Goal: Download file/media

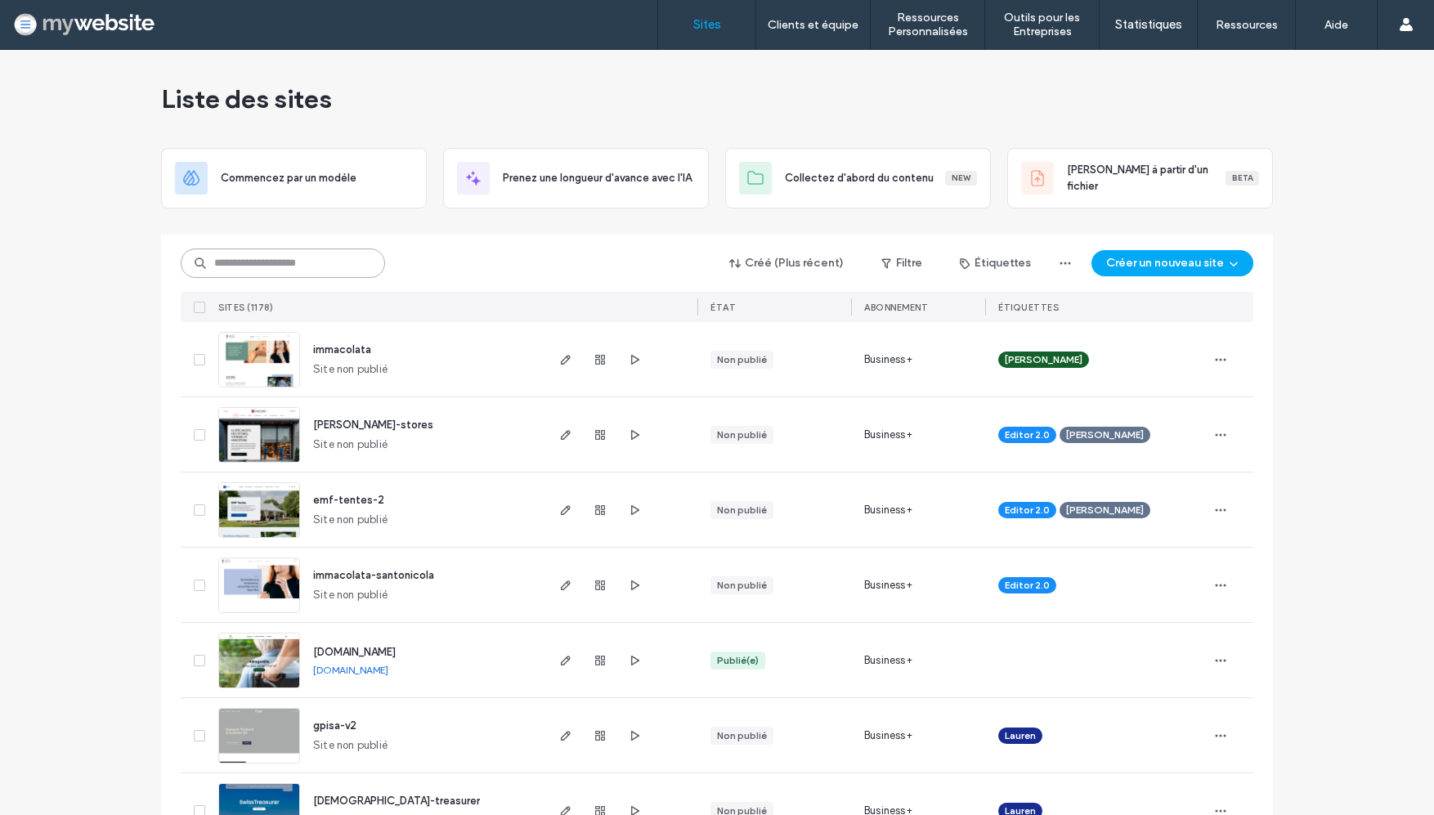
click at [309, 262] on input at bounding box center [283, 263] width 204 height 29
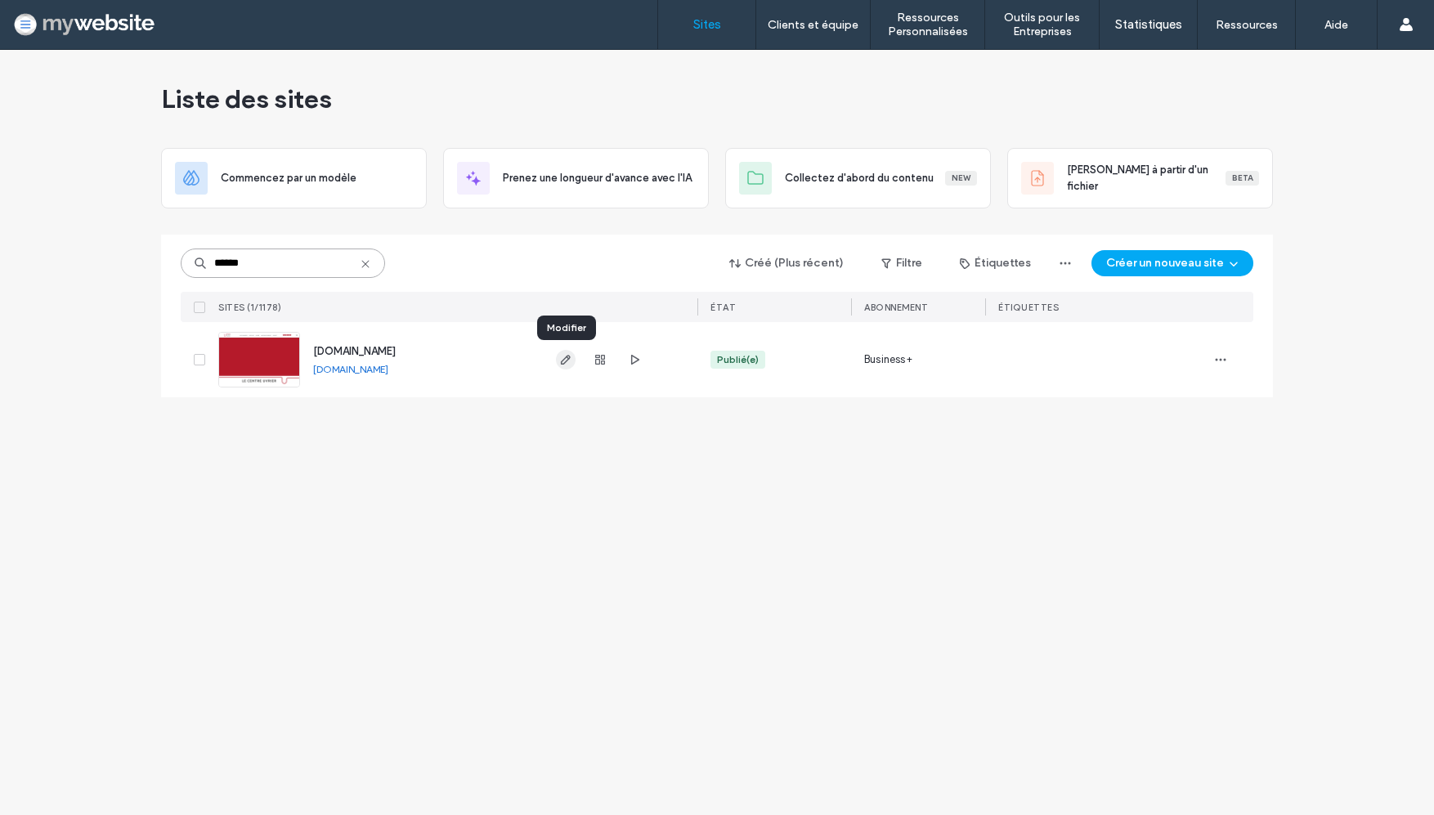
type input "******"
click at [567, 363] on icon "button" at bounding box center [565, 359] width 13 height 13
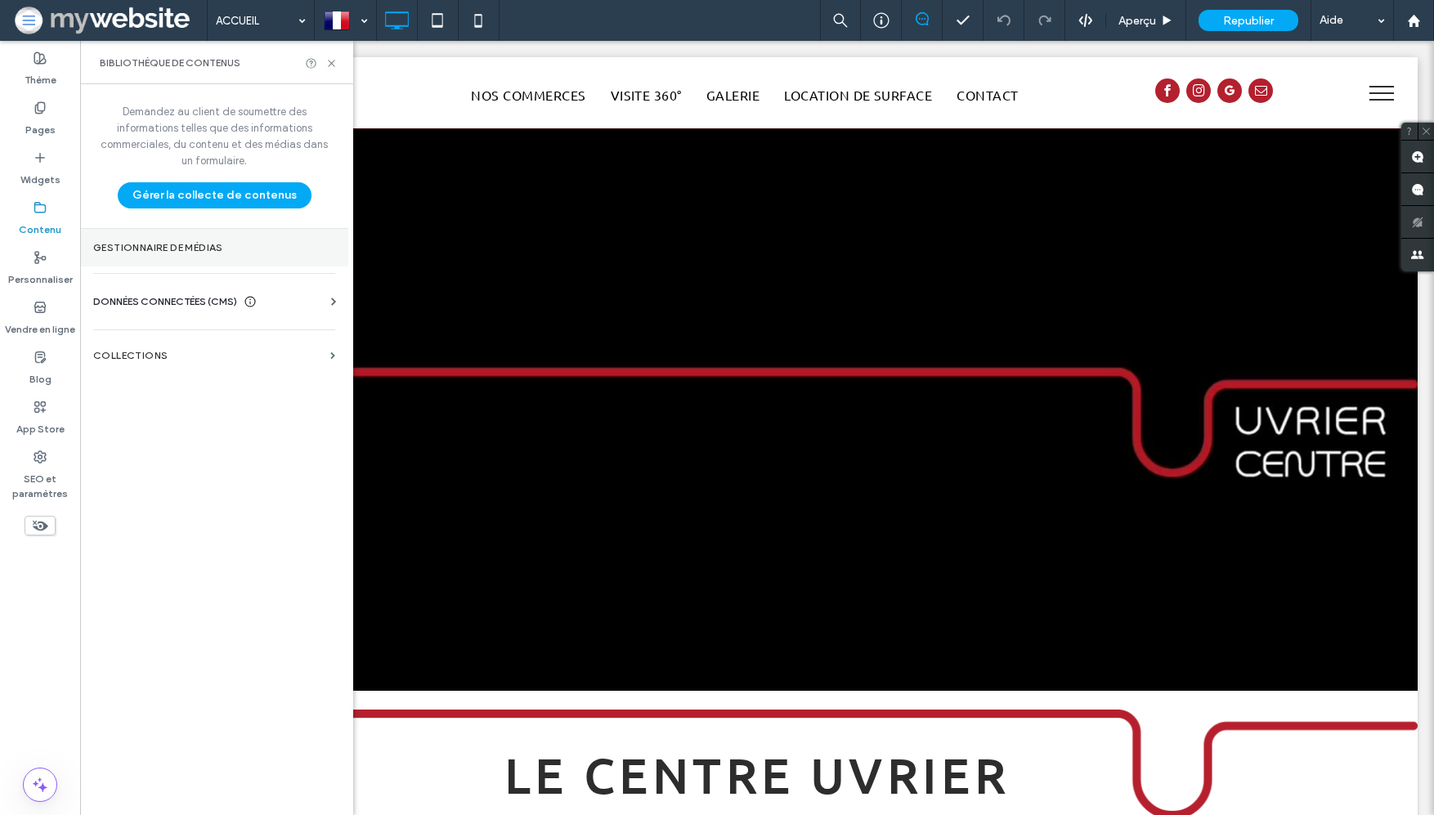
click at [110, 246] on label "Gestionnaire de médias" at bounding box center [214, 247] width 242 height 11
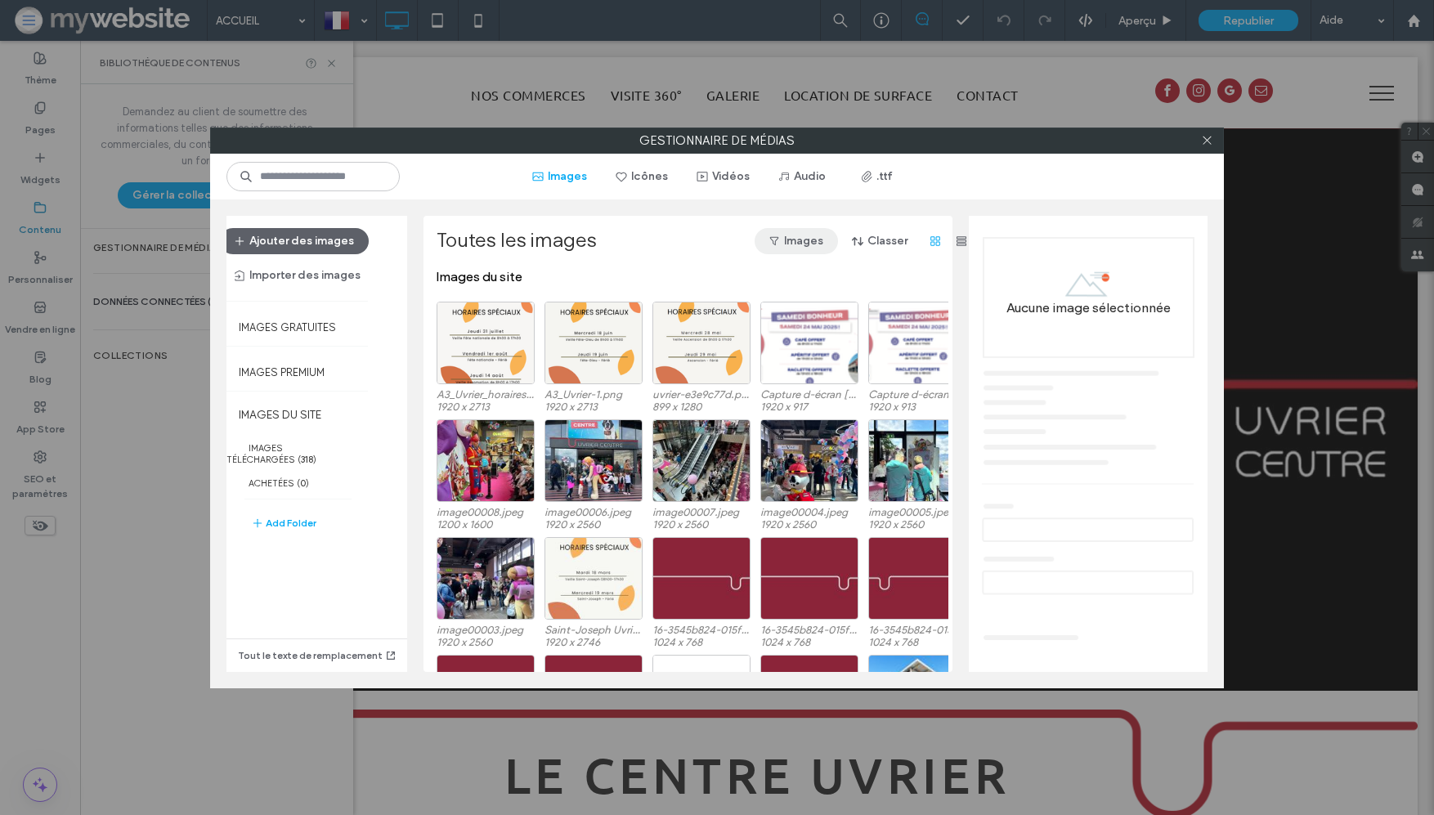
click at [789, 236] on button "Images" at bounding box center [796, 241] width 83 height 26
click at [649, 229] on div "Toutes les images Images Classer" at bounding box center [706, 241] width 538 height 26
click at [723, 167] on button "Vidéos" at bounding box center [724, 177] width 82 height 26
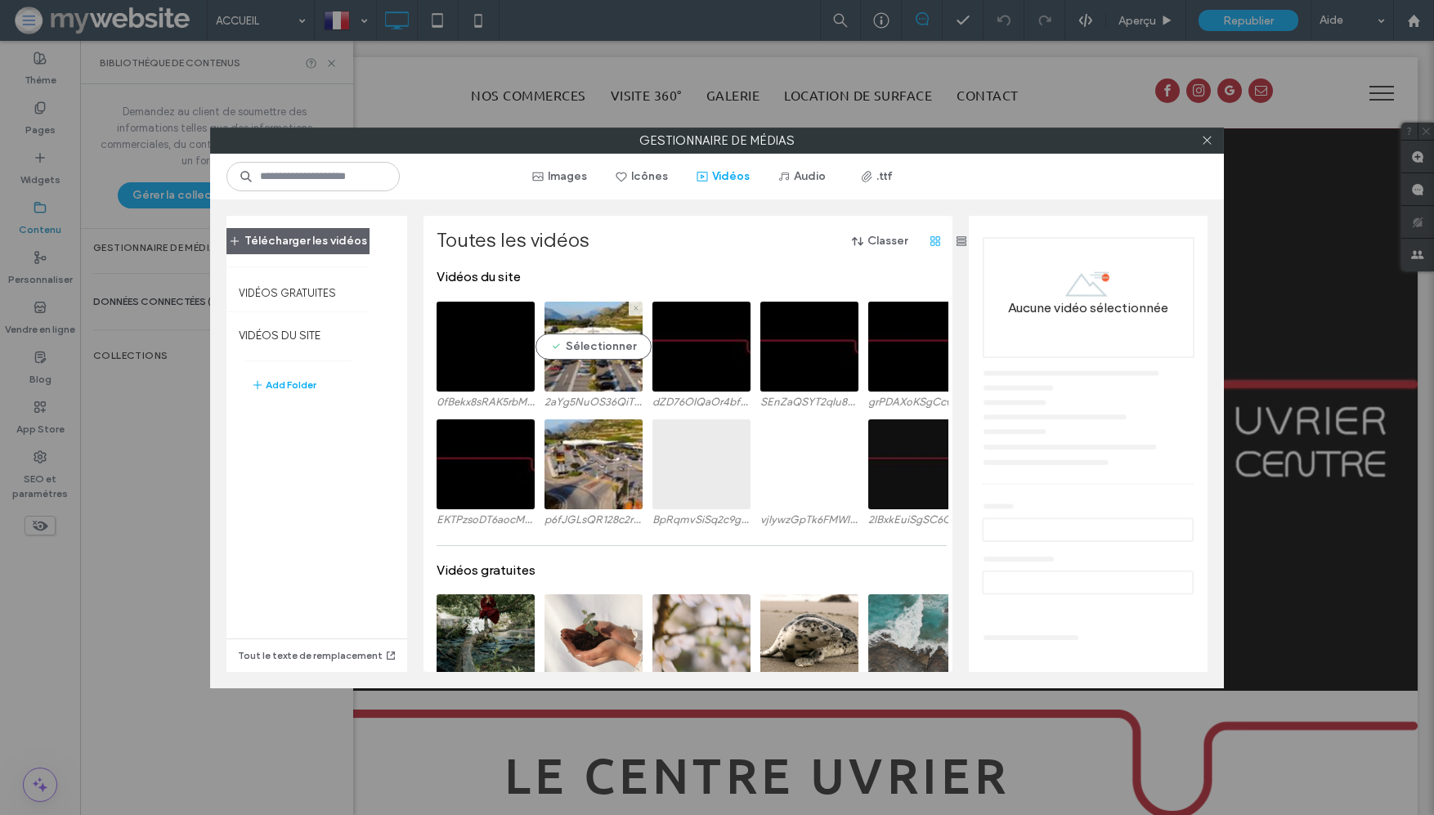
click at [605, 369] on video at bounding box center [594, 347] width 98 height 90
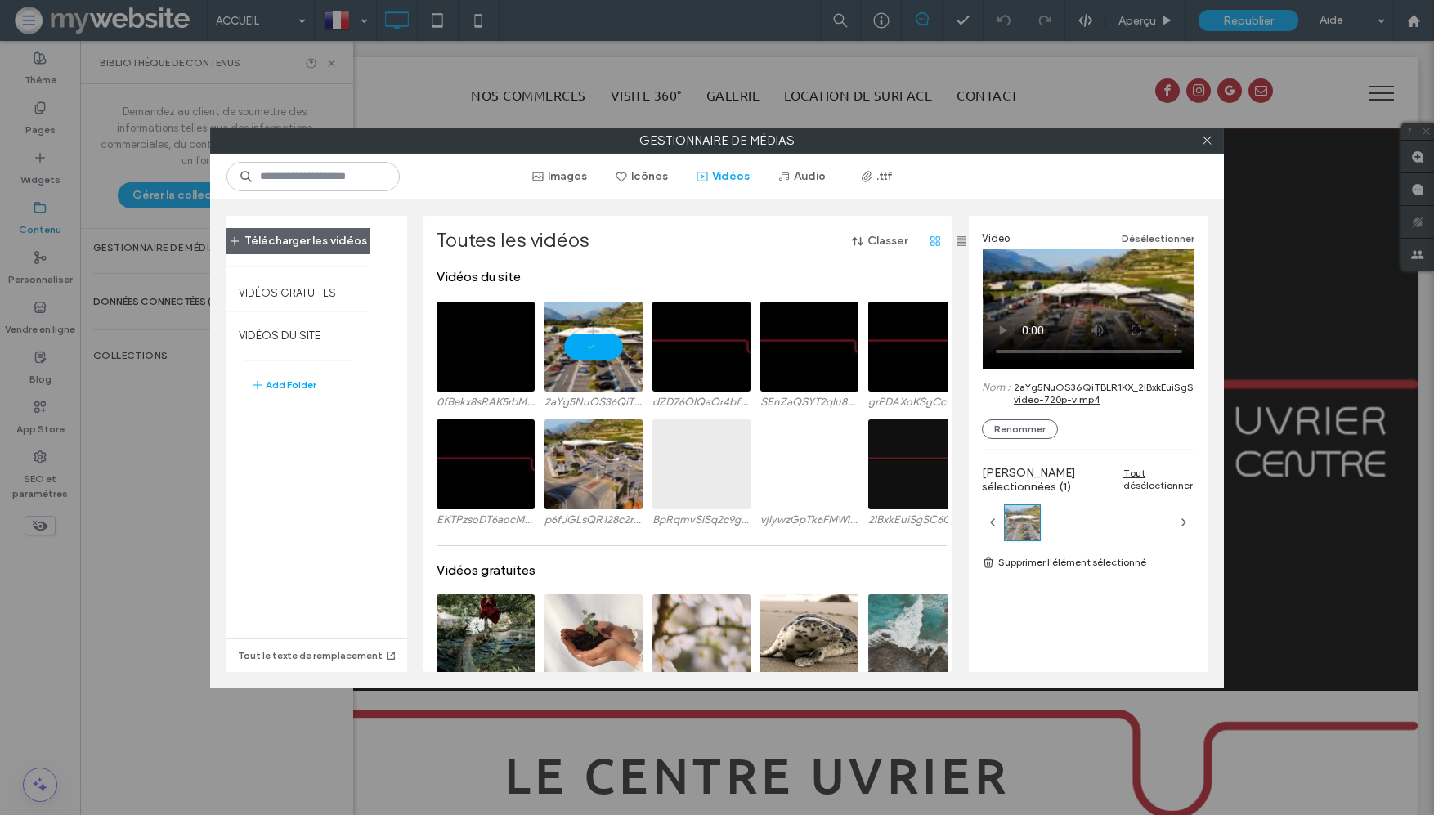
click at [1078, 391] on link "2aYg5NuOS36QiTBLR1KX_2IBxkEuiSgSC6CEuul8Y_24671-video-720p-v.mp4" at bounding box center [1150, 393] width 272 height 25
